Goal: Task Accomplishment & Management: Manage account settings

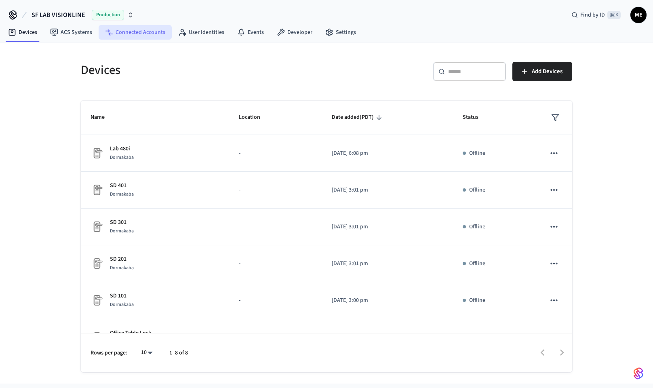
click at [154, 29] on link "Connected Accounts" at bounding box center [135, 32] width 73 height 15
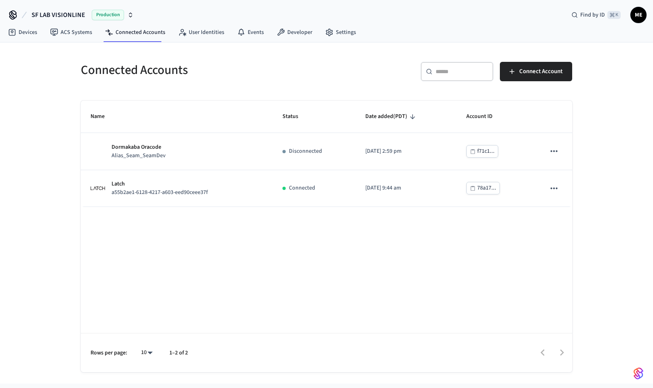
click at [130, 18] on icon "button" at bounding box center [130, 15] width 6 height 6
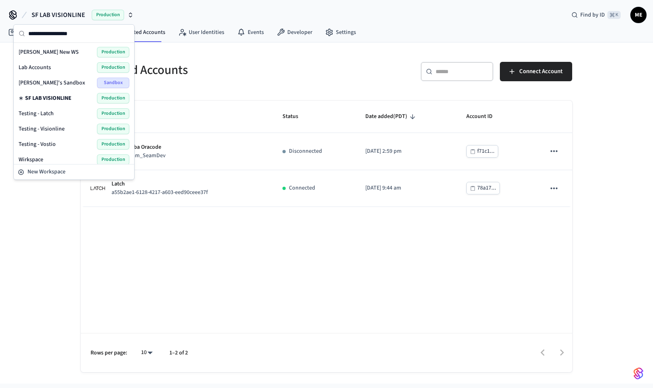
click at [56, 66] on div "Lab Accounts Production" at bounding box center [74, 67] width 111 height 11
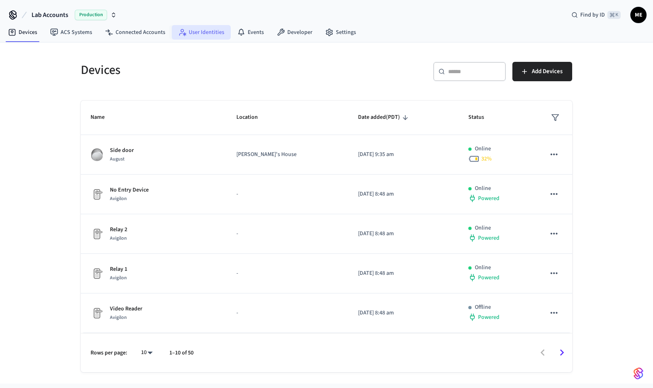
click at [208, 34] on link "User Identities" at bounding box center [201, 32] width 59 height 15
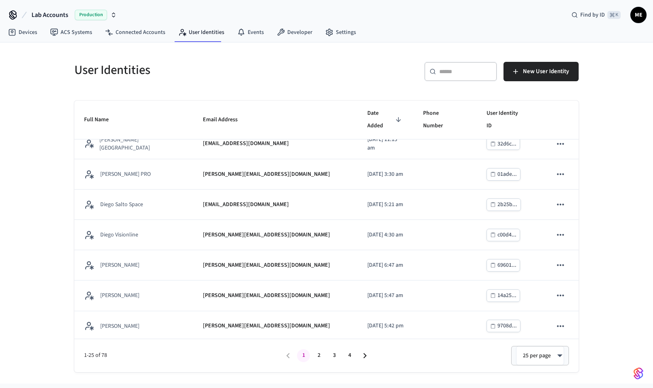
scroll to position [381, 0]
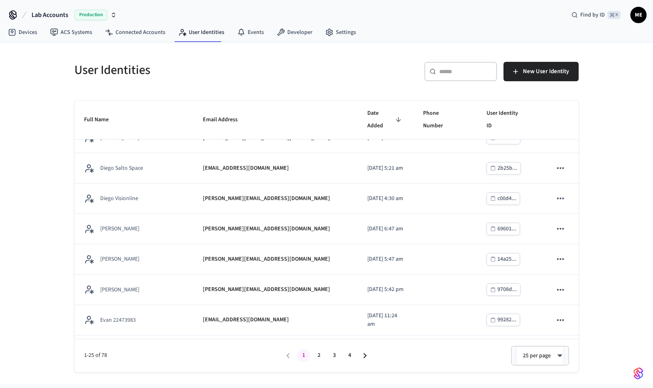
click at [465, 79] on div "​ ​" at bounding box center [460, 71] width 73 height 19
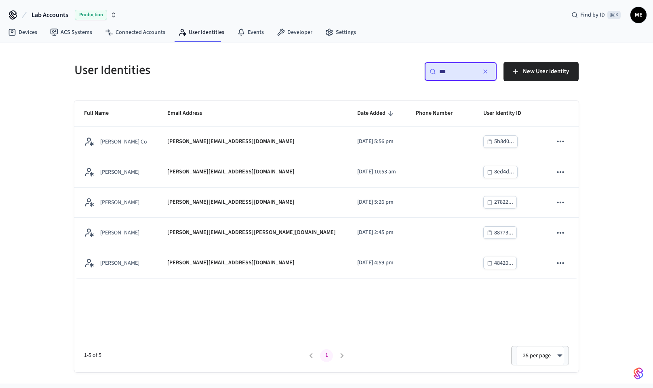
scroll to position [0, 0]
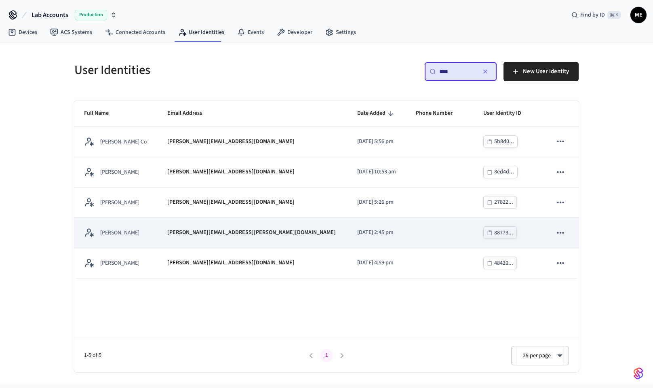
type input "****"
click at [269, 239] on td "[PERSON_NAME][EMAIL_ADDRESS][PERSON_NAME][DOMAIN_NAME]" at bounding box center [253, 233] width 190 height 30
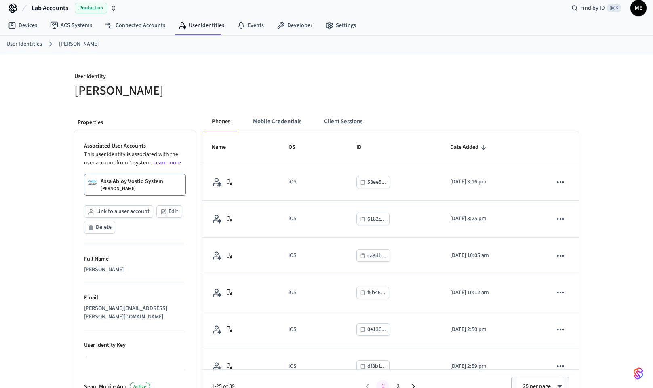
scroll to position [11, 0]
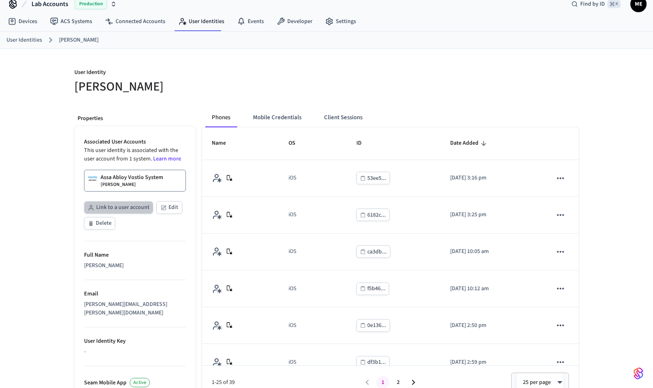
click at [124, 207] on button "Link to a user account" at bounding box center [118, 207] width 69 height 13
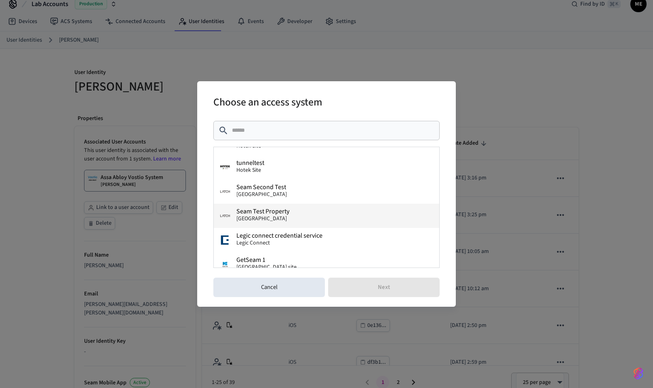
scroll to position [113, 0]
click at [276, 214] on span "Seam Test Property" at bounding box center [262, 211] width 53 height 6
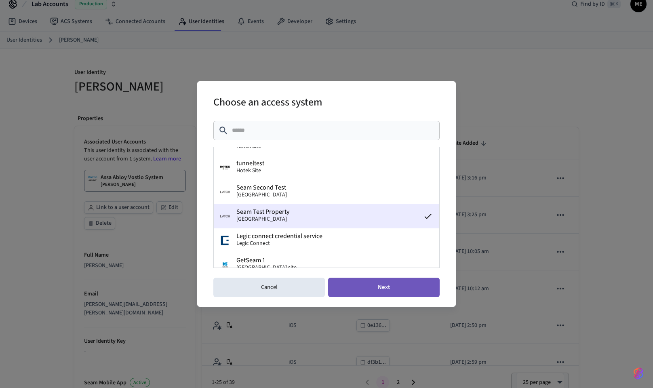
click at [350, 287] on button "Next" at bounding box center [384, 287] width 112 height 19
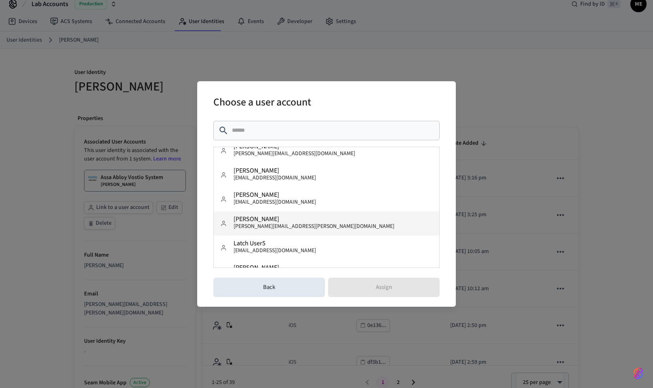
scroll to position [9, 0]
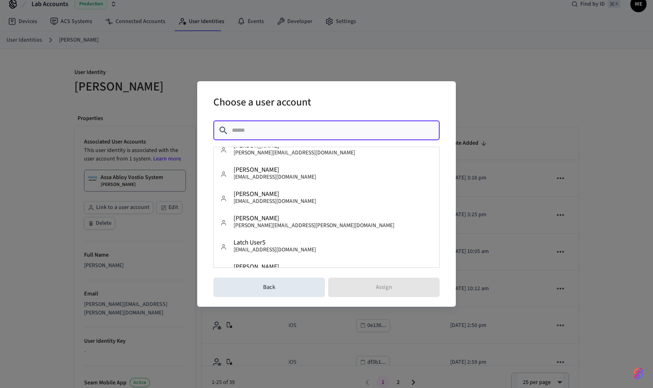
click at [292, 134] on input "text" at bounding box center [333, 130] width 203 height 8
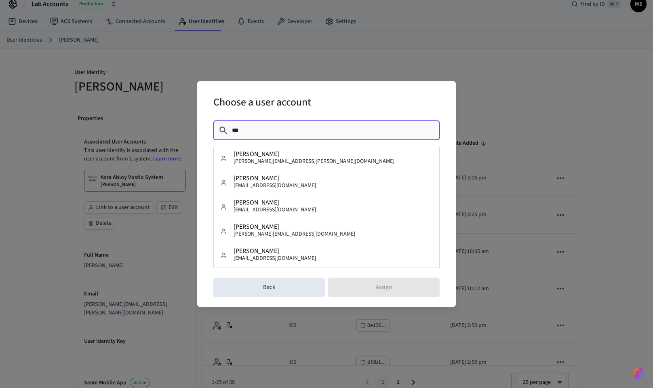
scroll to position [0, 0]
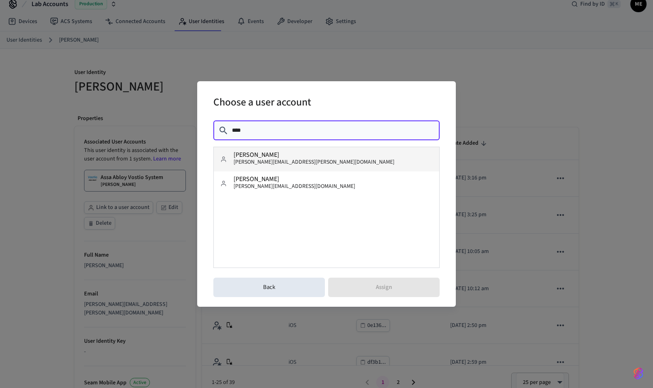
type input "****"
click at [276, 163] on span "[PERSON_NAME][EMAIL_ADDRESS][PERSON_NAME][DOMAIN_NAME]" at bounding box center [314, 162] width 161 height 8
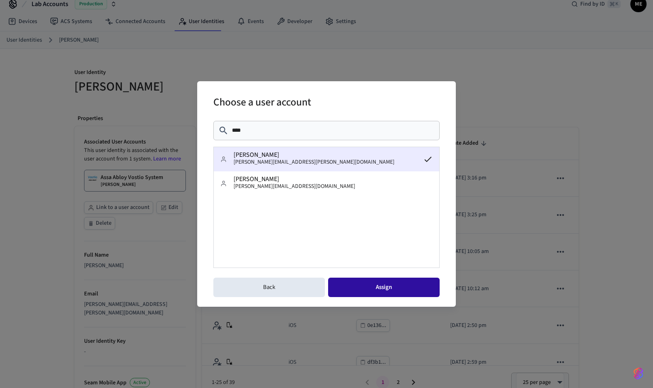
click at [360, 282] on button "Assign" at bounding box center [384, 287] width 112 height 19
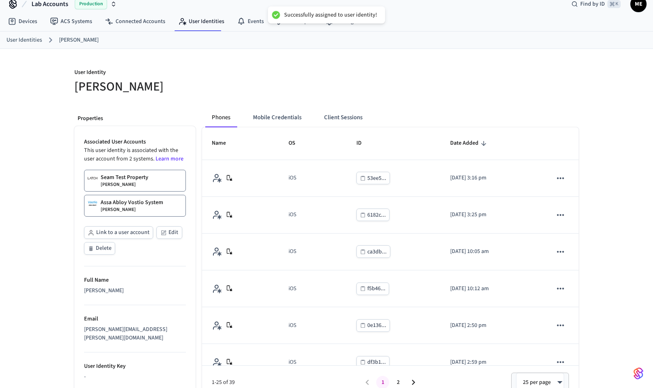
click at [143, 177] on p "Seam Test Property" at bounding box center [125, 177] width 48 height 8
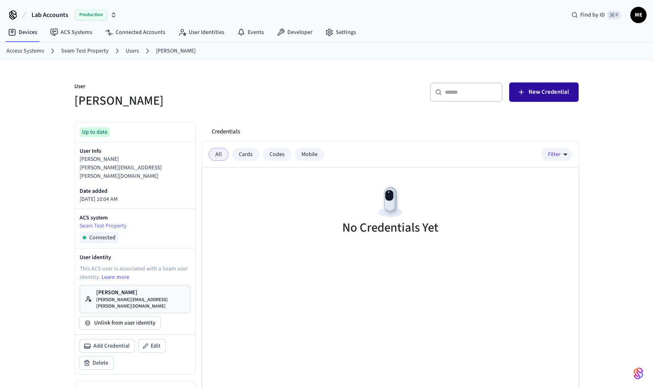
click at [530, 95] on span "New Credential" at bounding box center [548, 92] width 40 height 11
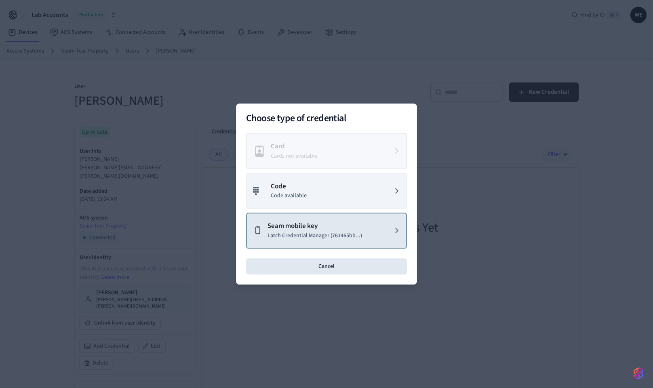
click at [319, 242] on button "Seam mobile key Latch Credential Manager (761465bb...)" at bounding box center [326, 231] width 161 height 36
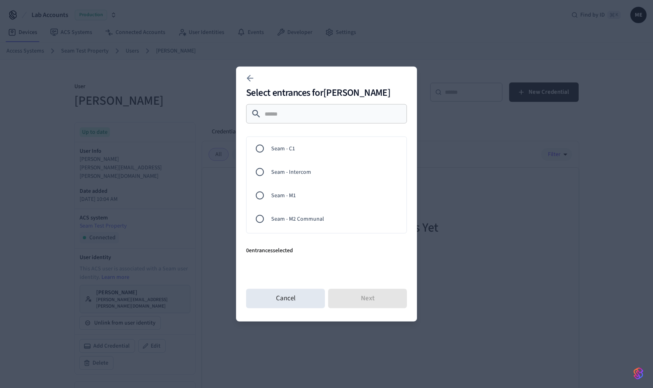
click at [281, 146] on span "Seam - C1" at bounding box center [335, 148] width 129 height 8
click at [370, 295] on button "Next" at bounding box center [367, 298] width 79 height 19
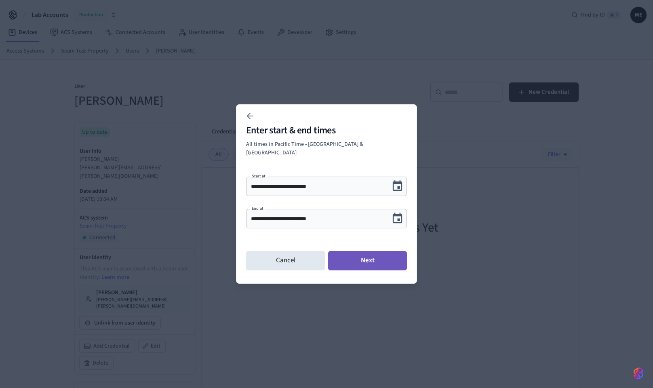
click at [390, 258] on button "Next" at bounding box center [367, 260] width 79 height 19
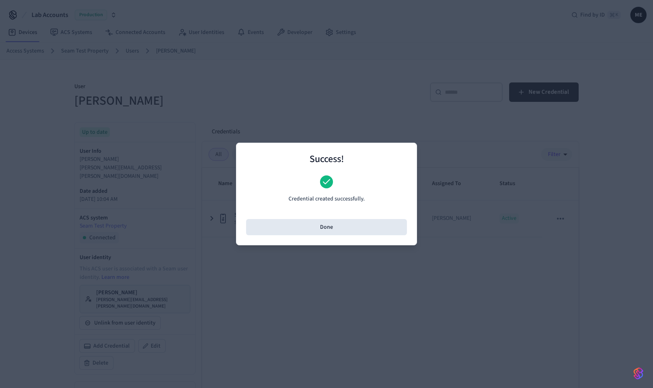
click at [372, 235] on div "Success! Credential created successfully. Done" at bounding box center [326, 194] width 181 height 103
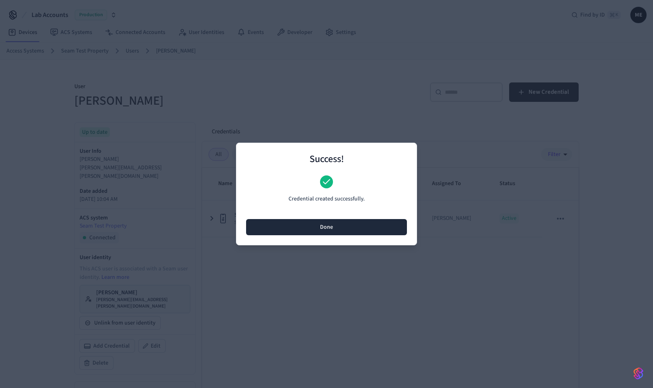
click at [379, 231] on button "Done" at bounding box center [326, 227] width 161 height 16
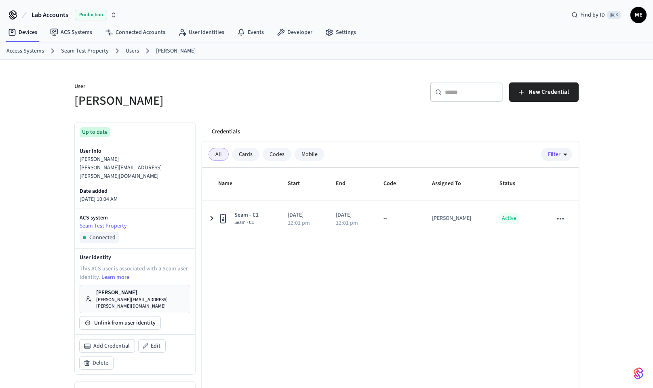
click at [128, 288] on p "[PERSON_NAME]" at bounding box center [140, 292] width 89 height 8
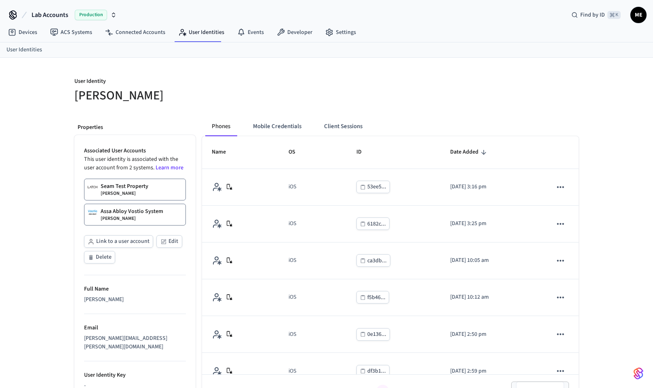
click at [347, 115] on div "Phones Mobile Credentials Client Sessions Name OS ID Date Added iOS 53ee5... 20…" at bounding box center [387, 347] width 383 height 474
click at [347, 116] on div "Phones Mobile Credentials Client Sessions Name OS ID Date Added iOS 53ee5... 20…" at bounding box center [387, 347] width 383 height 474
click at [350, 125] on button "Client Sessions" at bounding box center [343, 126] width 51 height 19
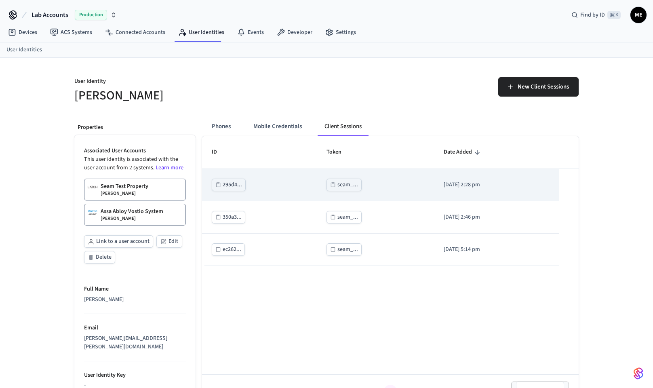
click at [341, 188] on div "seam_..." at bounding box center [347, 185] width 21 height 10
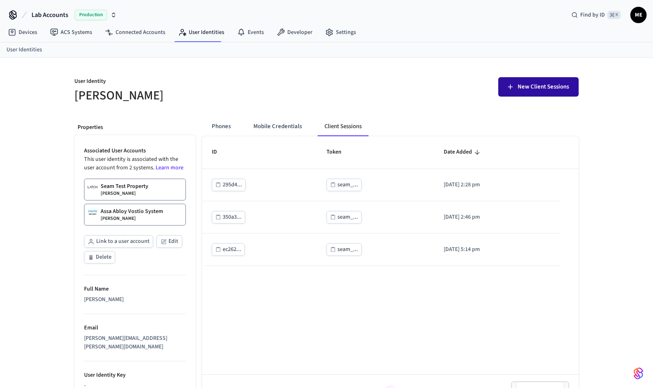
click at [533, 92] on span "New Client Sessions" at bounding box center [543, 87] width 51 height 11
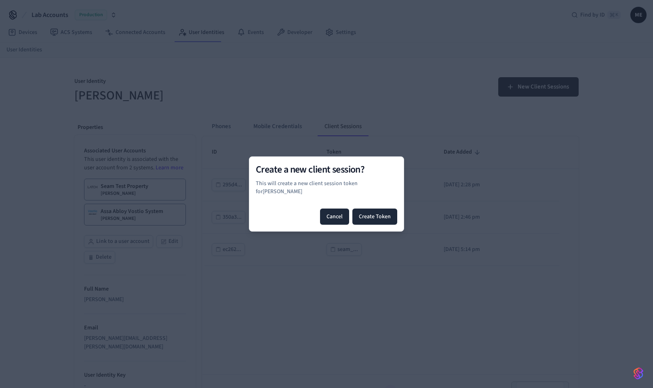
click at [332, 208] on button "Cancel" at bounding box center [334, 216] width 29 height 16
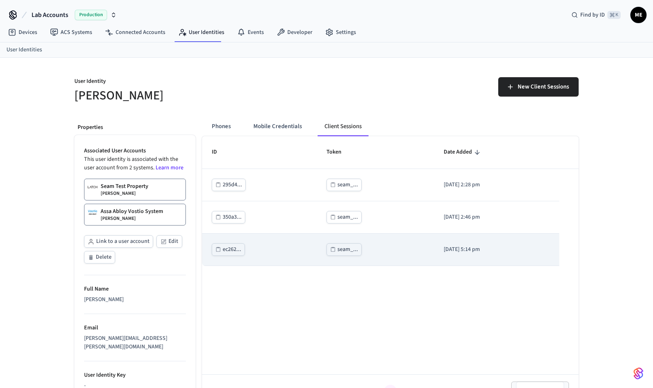
click at [332, 242] on td "seam_..." at bounding box center [375, 250] width 117 height 32
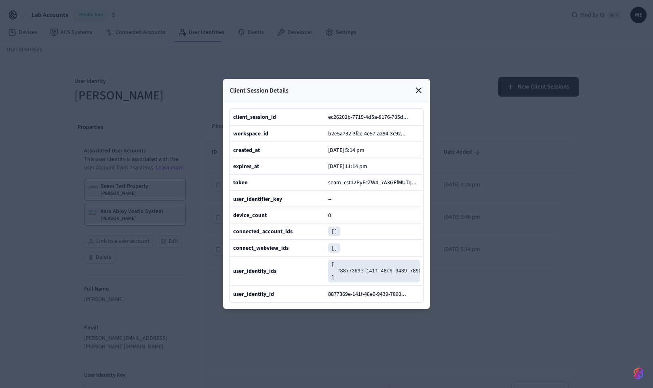
click at [452, 208] on div at bounding box center [326, 194] width 653 height 388
click at [419, 95] on div at bounding box center [419, 91] width 10 height 10
click at [419, 88] on icon at bounding box center [419, 91] width 10 height 10
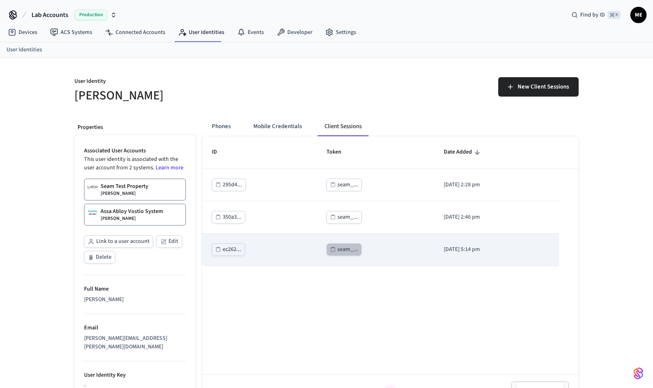
click at [337, 250] on div "seam_..." at bounding box center [347, 249] width 21 height 10
